Goal: Task Accomplishment & Management: Manage account settings

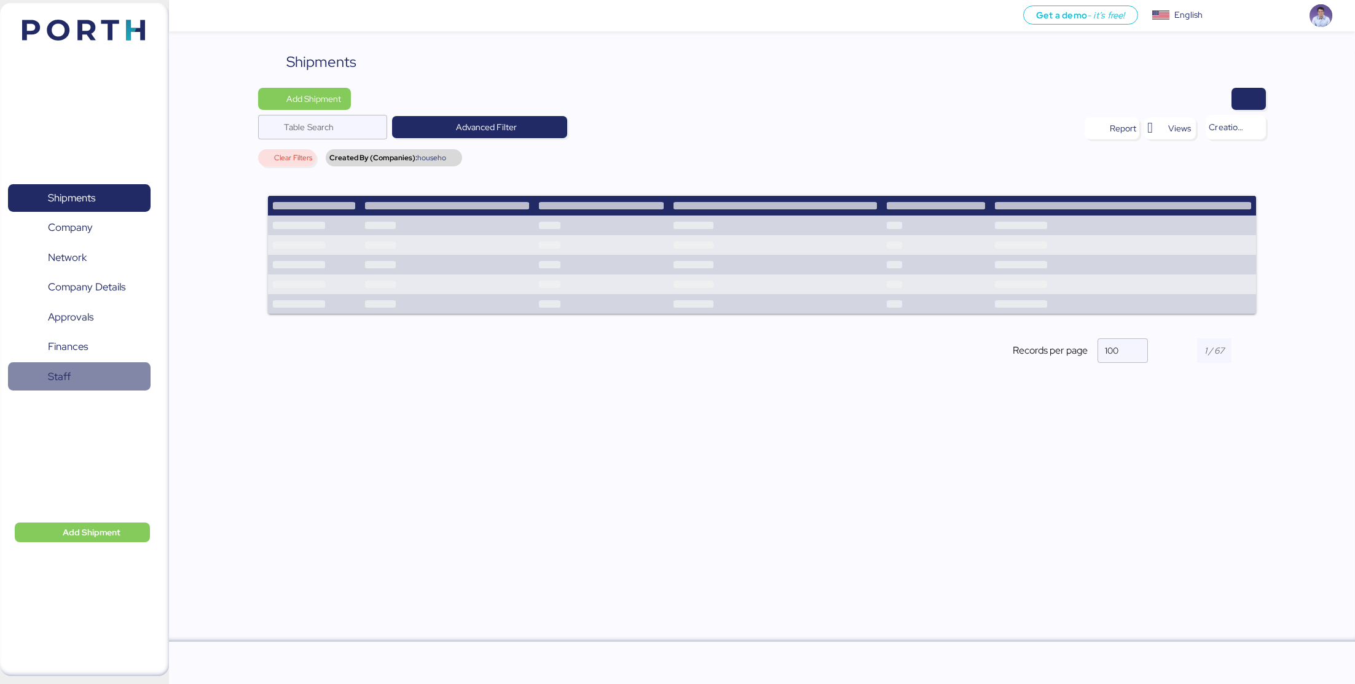
click at [93, 378] on span "Staff" at bounding box center [79, 377] width 132 height 18
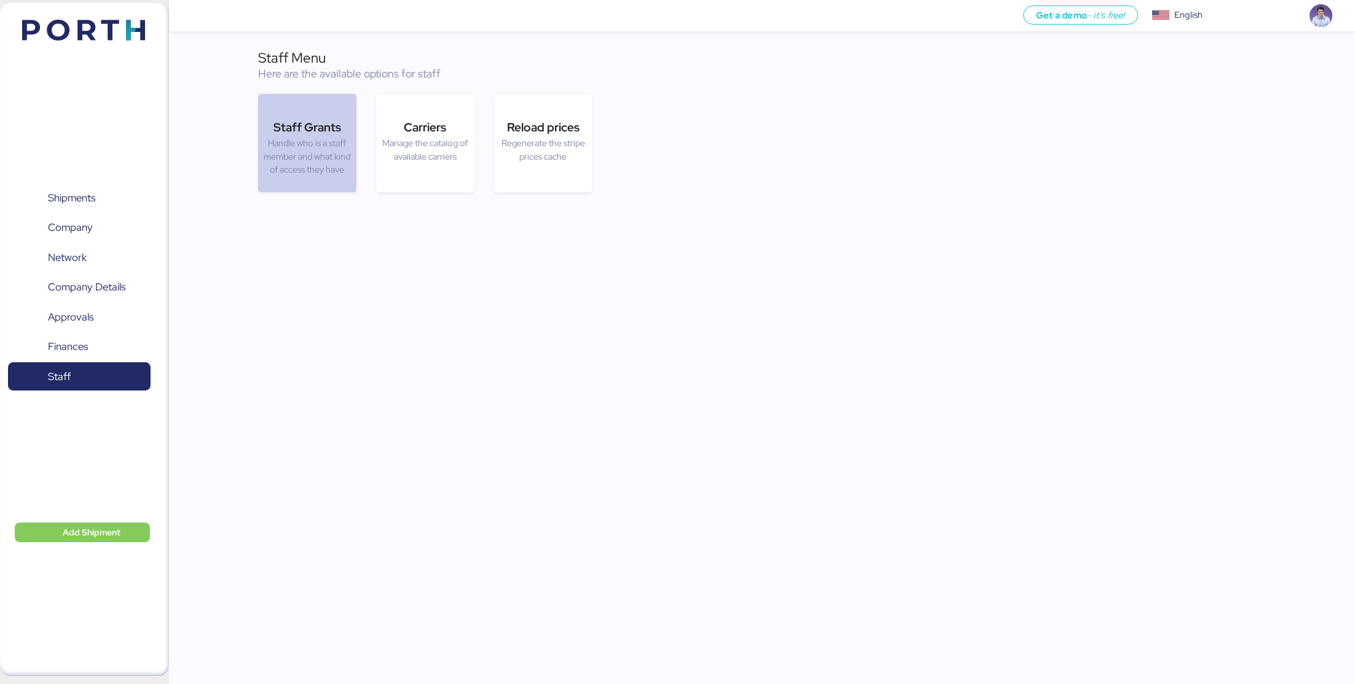
click at [308, 140] on div "Handle who is a staff member and what kind of access they have" at bounding box center [307, 156] width 88 height 40
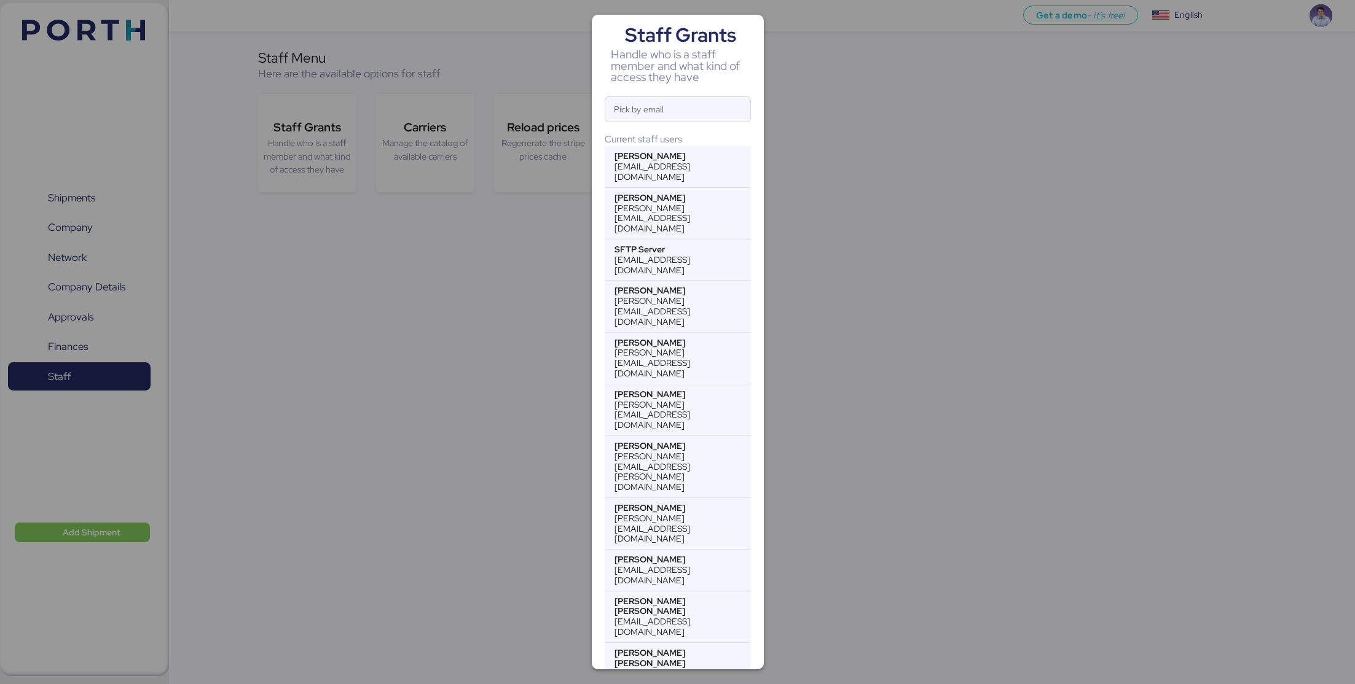
scroll to position [22, 0]
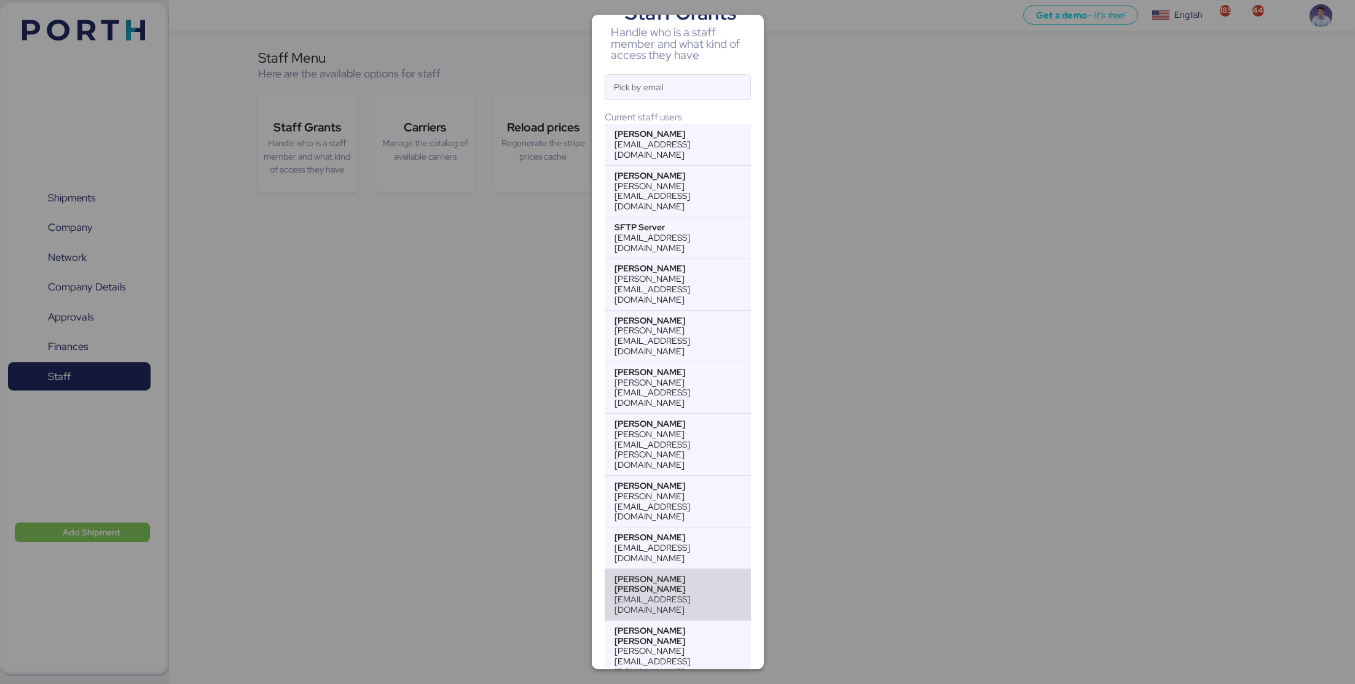
click at [680, 595] on div "[EMAIL_ADDRESS][DOMAIN_NAME]" at bounding box center [677, 605] width 127 height 21
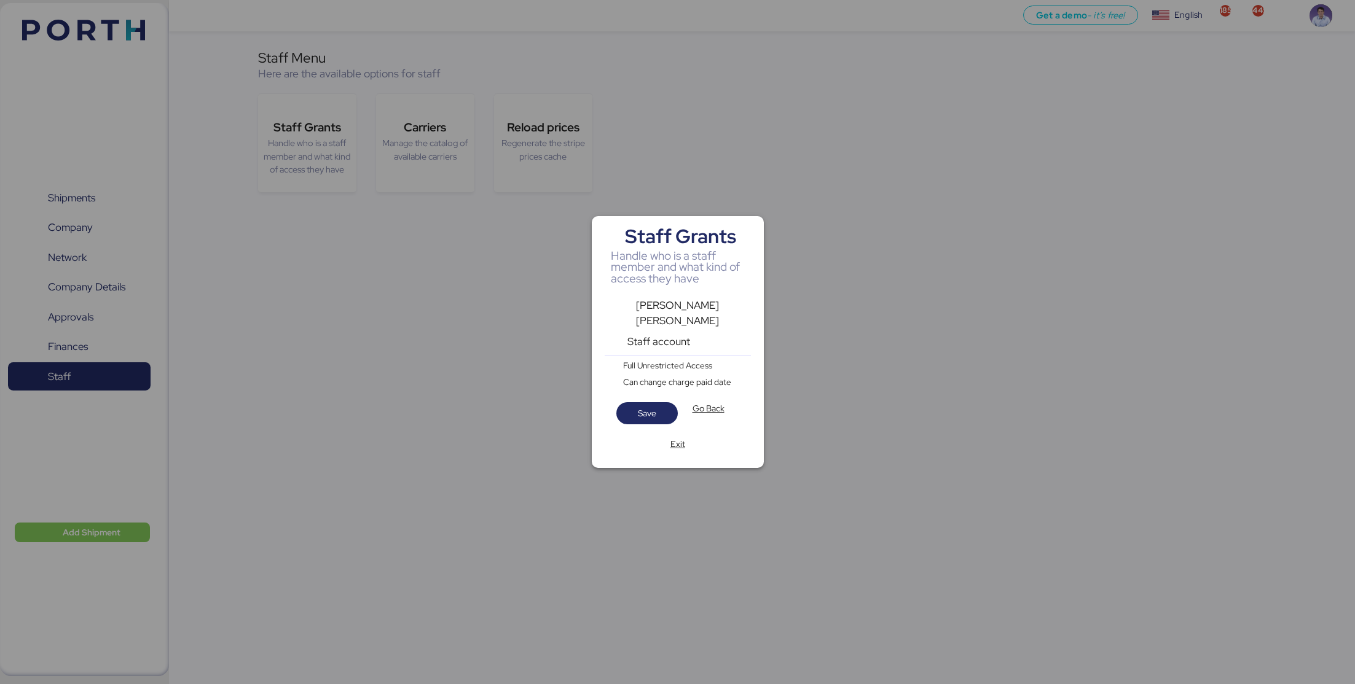
scroll to position [0, 0]
click at [692, 339] on div "Staff account" at bounding box center [678, 341] width 146 height 15
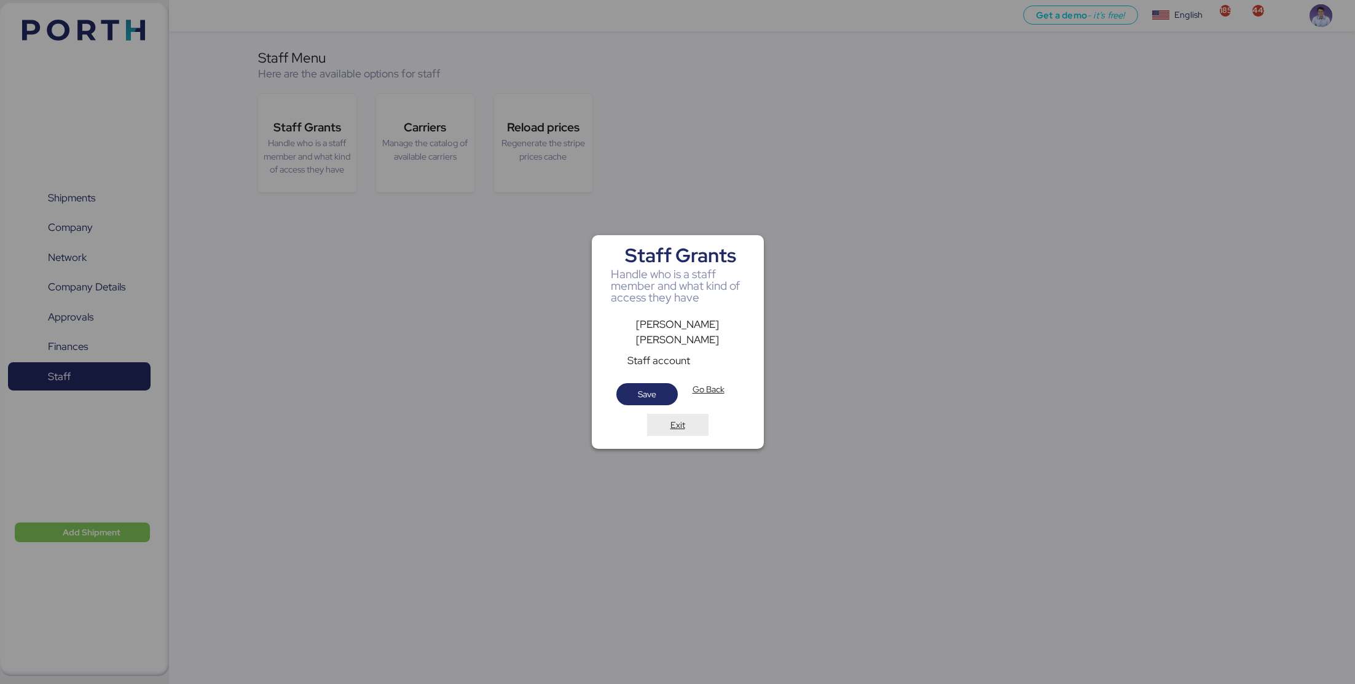
click at [671, 420] on span "Exit" at bounding box center [677, 425] width 15 height 15
